Goal: Task Accomplishment & Management: Use online tool/utility

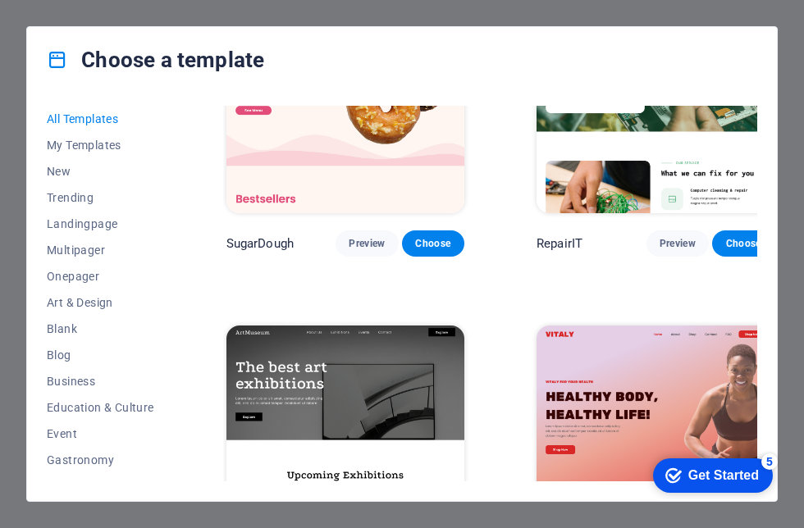
scroll to position [117, 0]
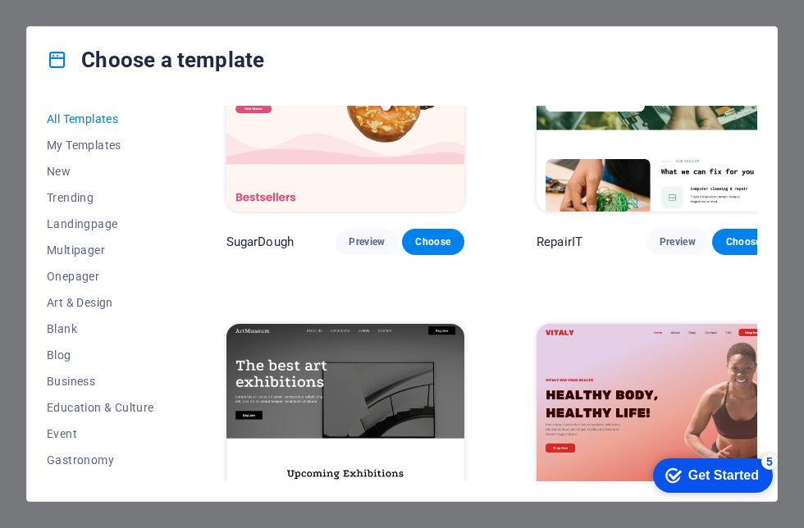
click at [95, 150] on span "My Templates" at bounding box center [101, 145] width 108 height 13
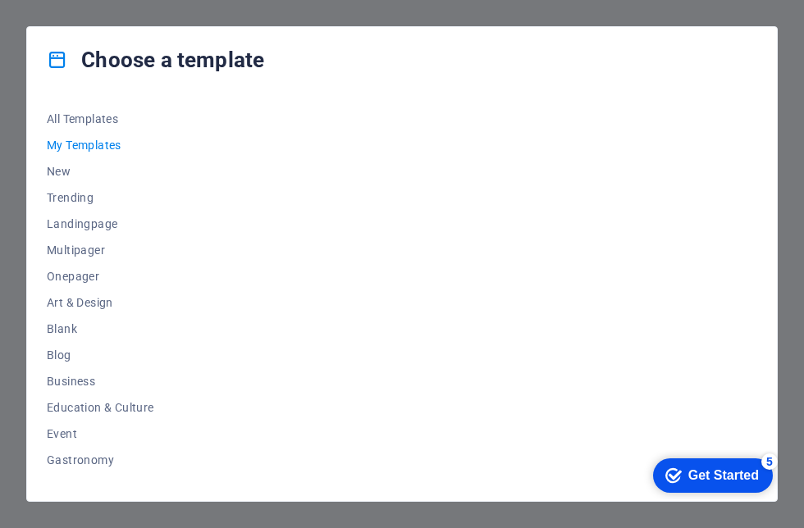
click at [66, 171] on span "New" at bounding box center [101, 171] width 108 height 13
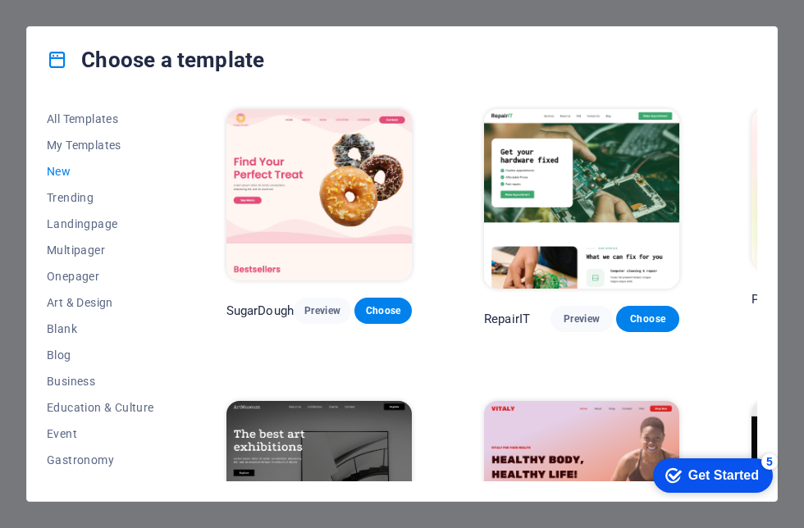
click at [124, 140] on span "My Templates" at bounding box center [101, 145] width 108 height 13
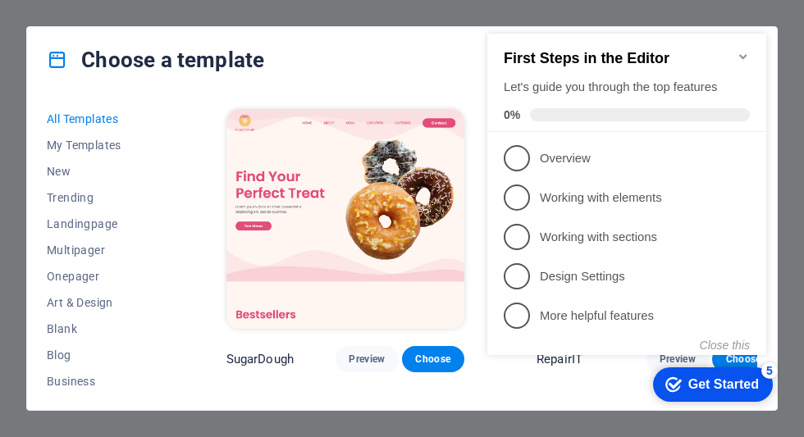
click at [573, 154] on p "Overview - incomplete" at bounding box center [638, 158] width 197 height 17
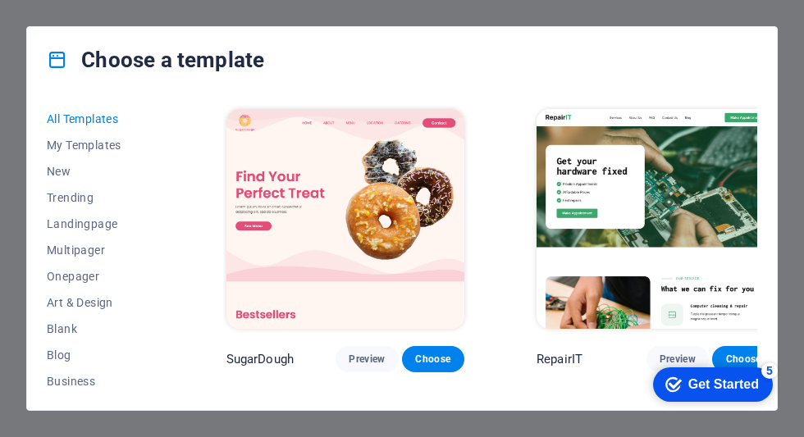
click at [406, 346] on button "Choose" at bounding box center [433, 359] width 62 height 26
